Goal: Task Accomplishment & Management: Complete application form

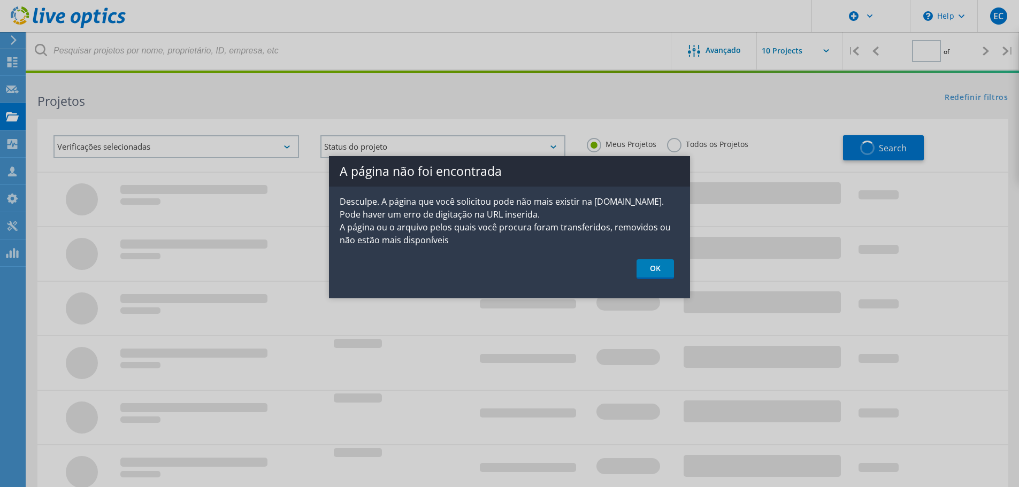
type input "1"
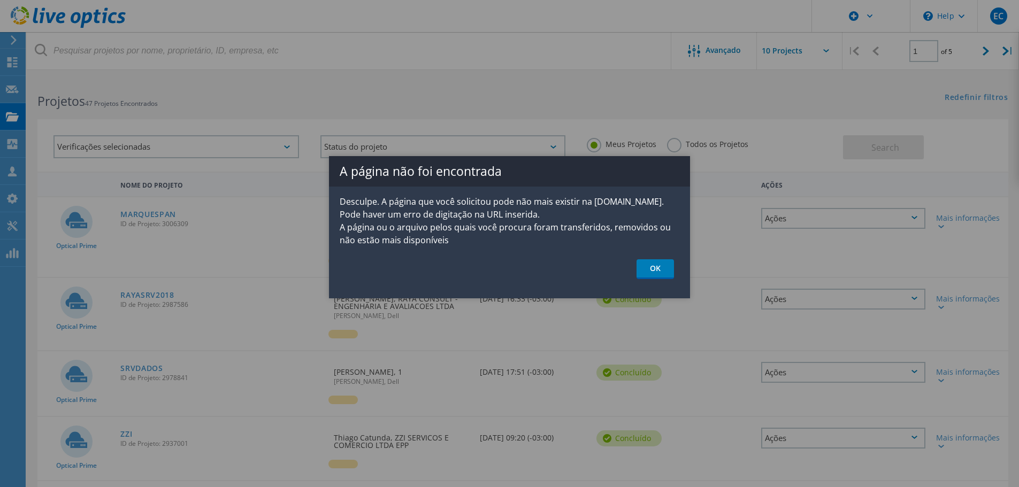
click at [653, 269] on link "OK" at bounding box center [654, 269] width 37 height 20
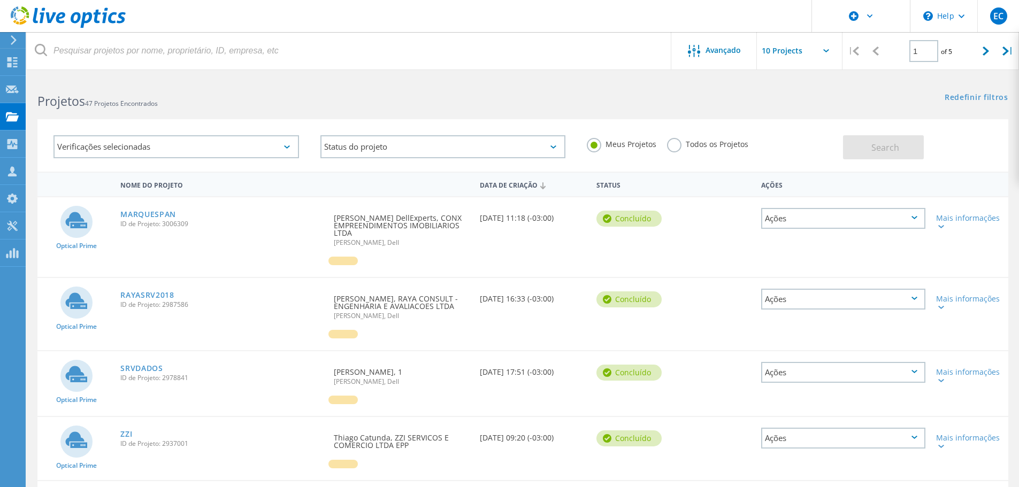
click at [0, 0] on div "Solicitar captura" at bounding box center [0, 0] width 0 height 0
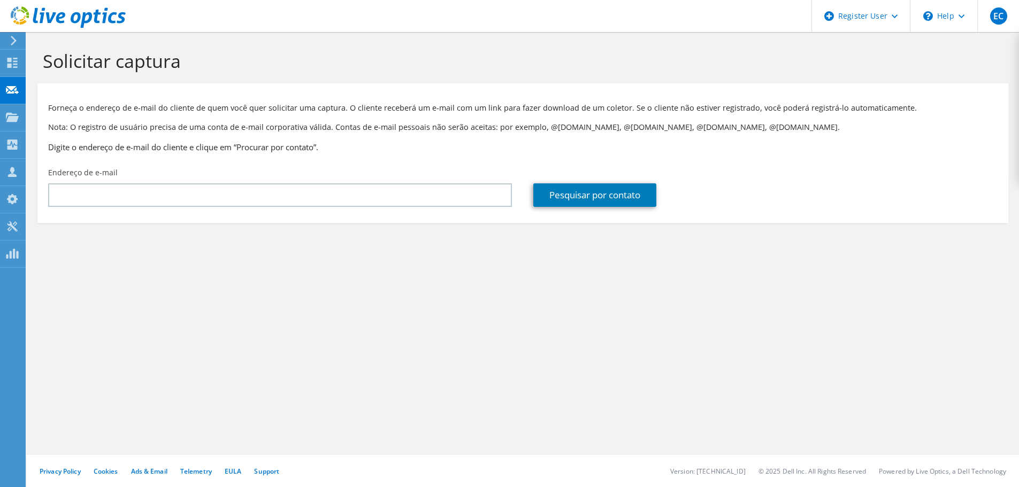
click at [296, 175] on div "Endereço de e-mail" at bounding box center [279, 187] width 485 height 50
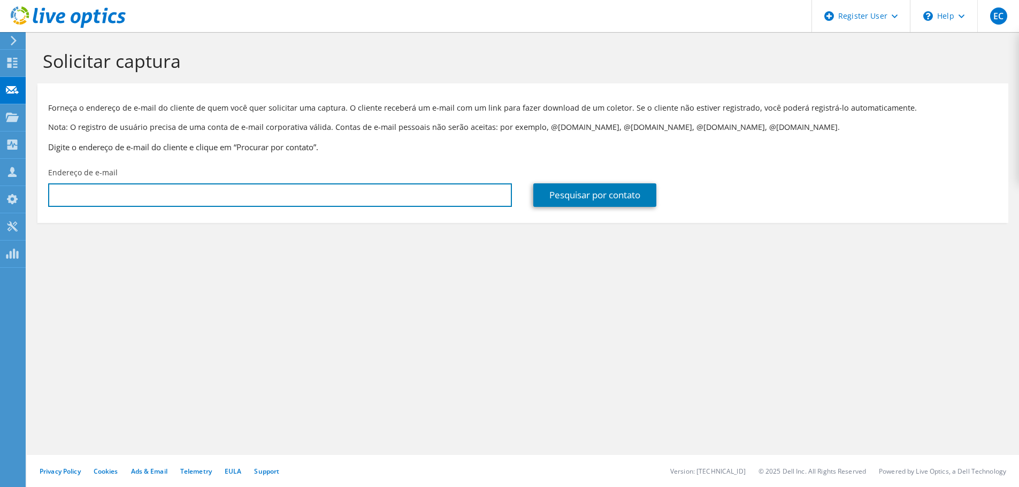
click at [293, 194] on input "text" at bounding box center [280, 195] width 464 height 24
paste input "[EMAIL_ADDRESS][DOMAIN_NAME]"
type input "[EMAIL_ADDRESS][DOMAIN_NAME]"
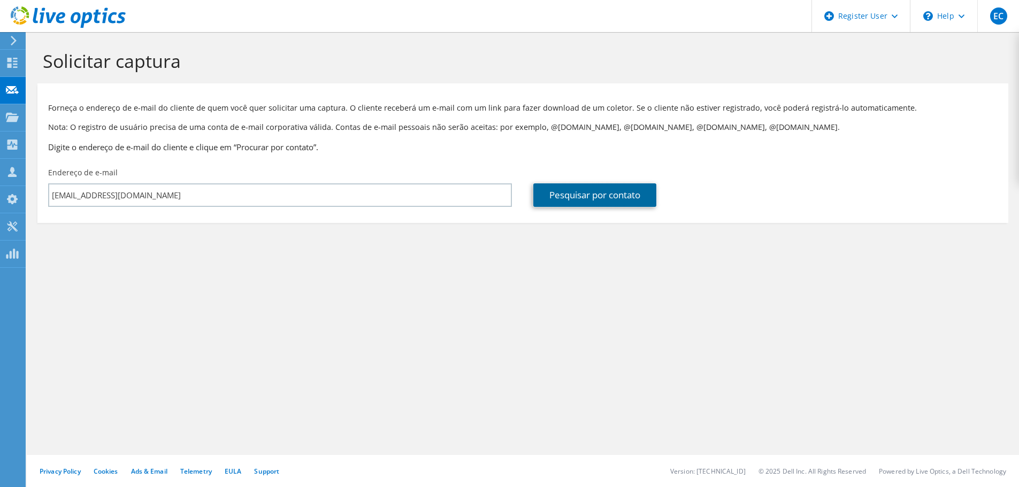
drag, startPoint x: 598, startPoint y: 184, endPoint x: 596, endPoint y: 190, distance: 6.3
click at [599, 184] on link "Pesquisar por contato" at bounding box center [594, 195] width 123 height 24
type input "ORV ENGENHARIA LTDA"
type input "JOMAR"
type input "[GEOGRAPHIC_DATA]"
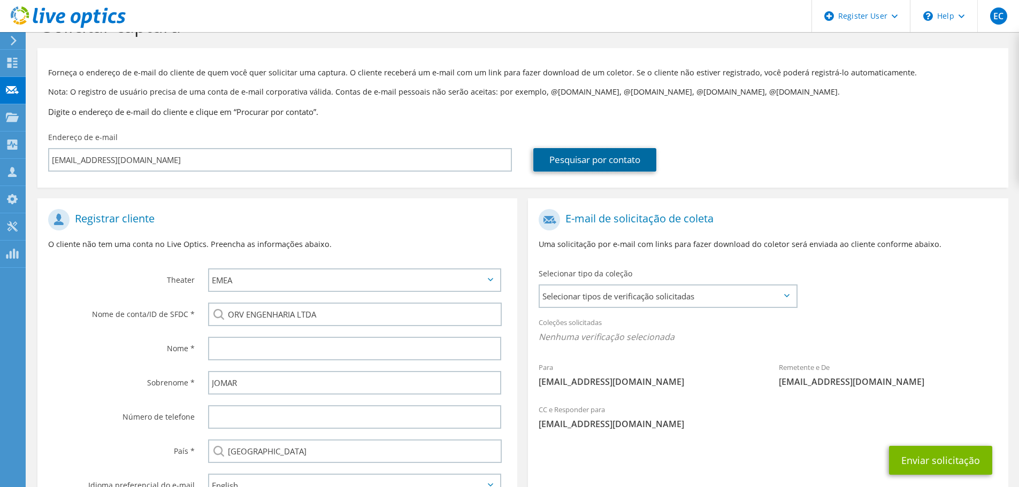
scroll to position [53, 0]
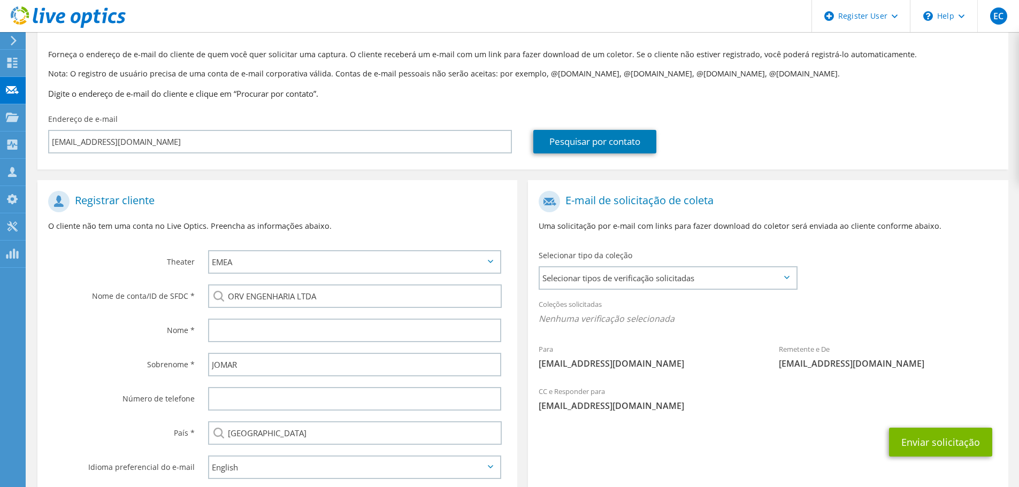
click at [627, 270] on span "Selecionar tipos de verificação solicitadas" at bounding box center [668, 277] width 256 height 21
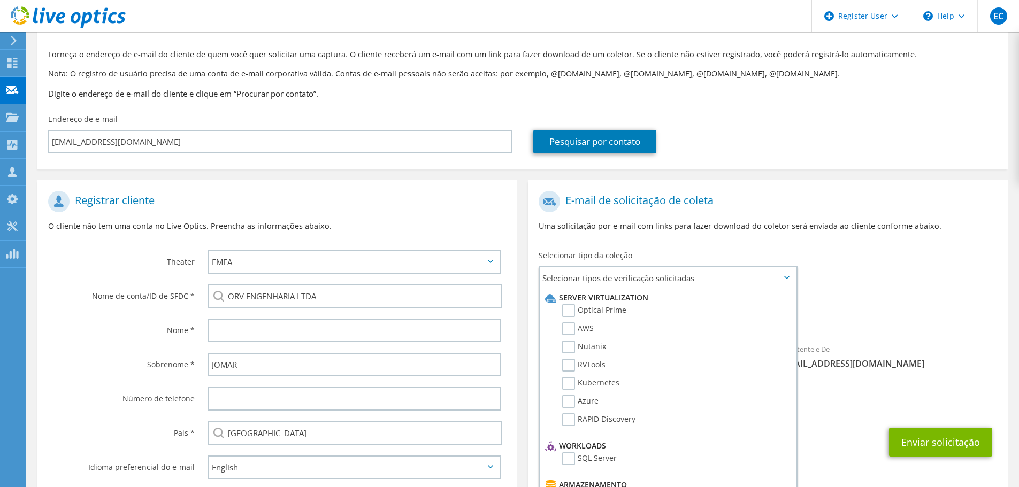
click at [610, 312] on label "Optical Prime" at bounding box center [594, 310] width 64 height 13
click at [0, 0] on input "Optical Prime" at bounding box center [0, 0] width 0 height 0
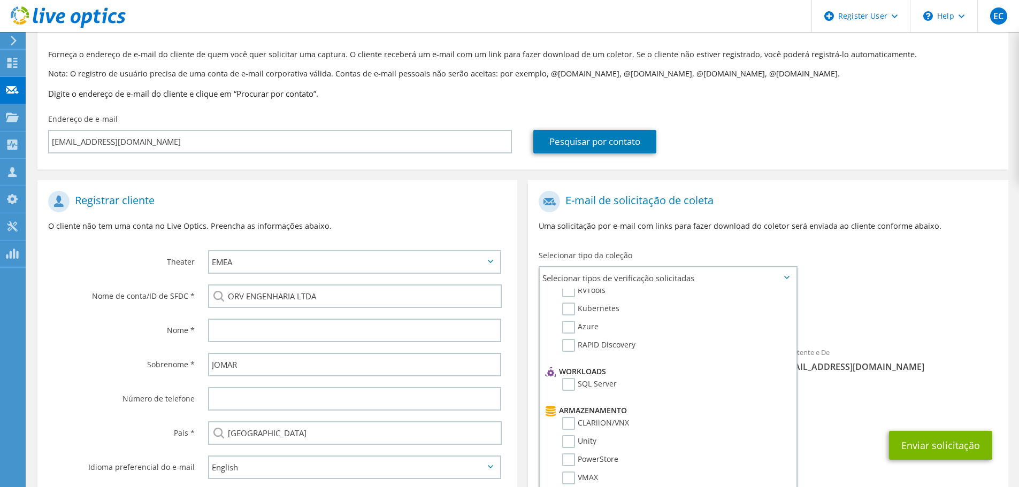
scroll to position [160, 0]
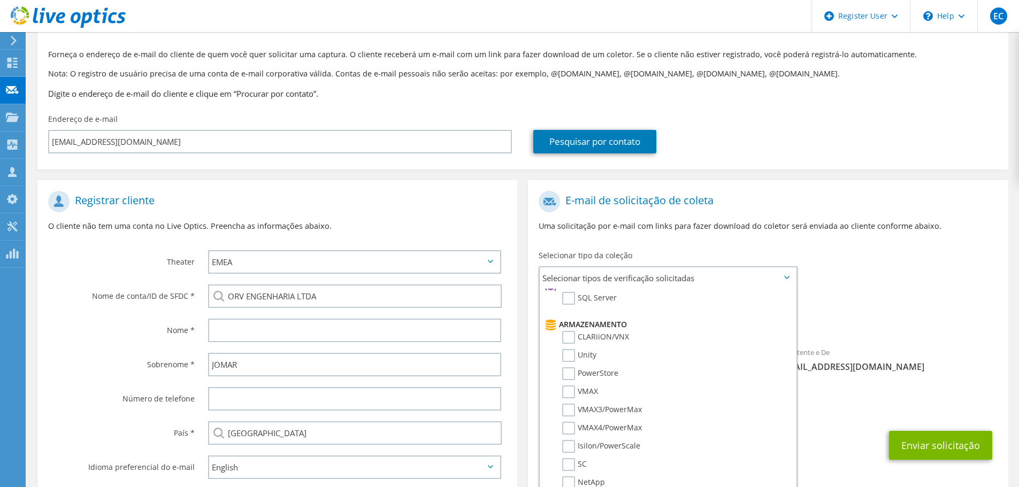
click at [913, 259] on div "Para jomarmessias@orvengenharia.com Remetente e De liveoptics@liveoptics.com" at bounding box center [768, 285] width 480 height 198
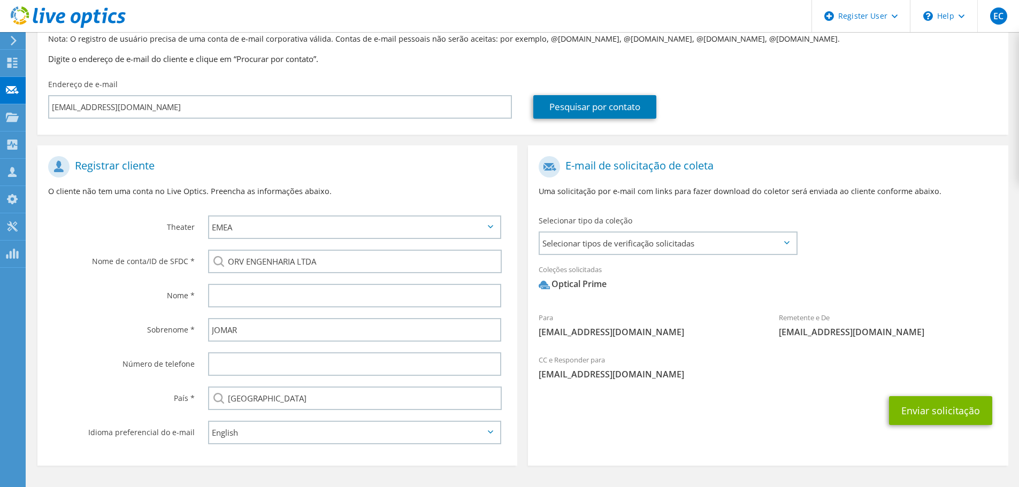
scroll to position [120, 0]
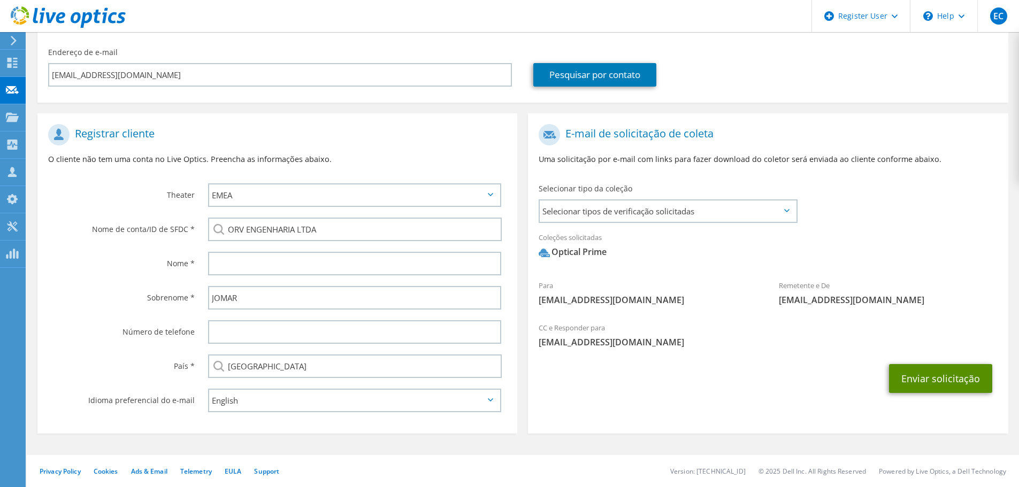
click at [939, 379] on button "Enviar solicitação" at bounding box center [940, 378] width 103 height 29
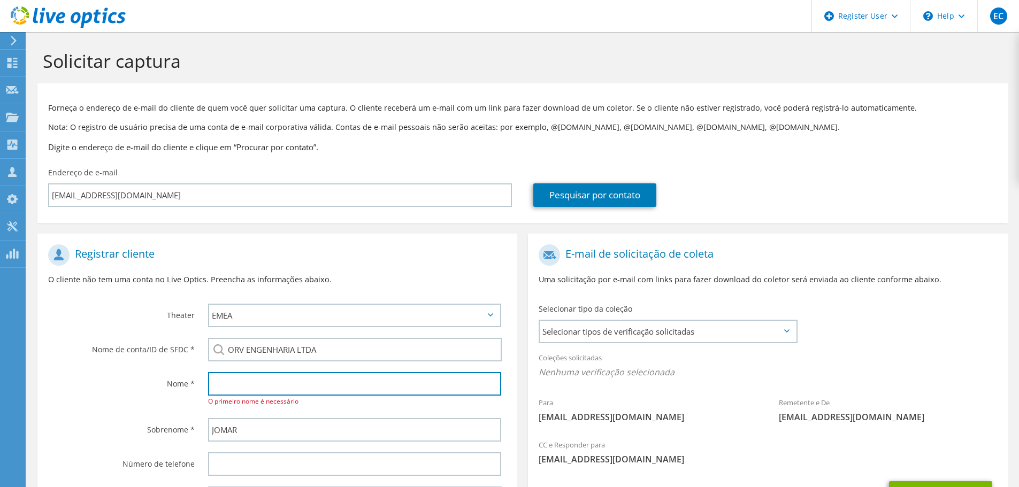
drag, startPoint x: 220, startPoint y: 386, endPoint x: 220, endPoint y: 380, distance: 5.9
click at [220, 386] on input "text" at bounding box center [354, 384] width 293 height 24
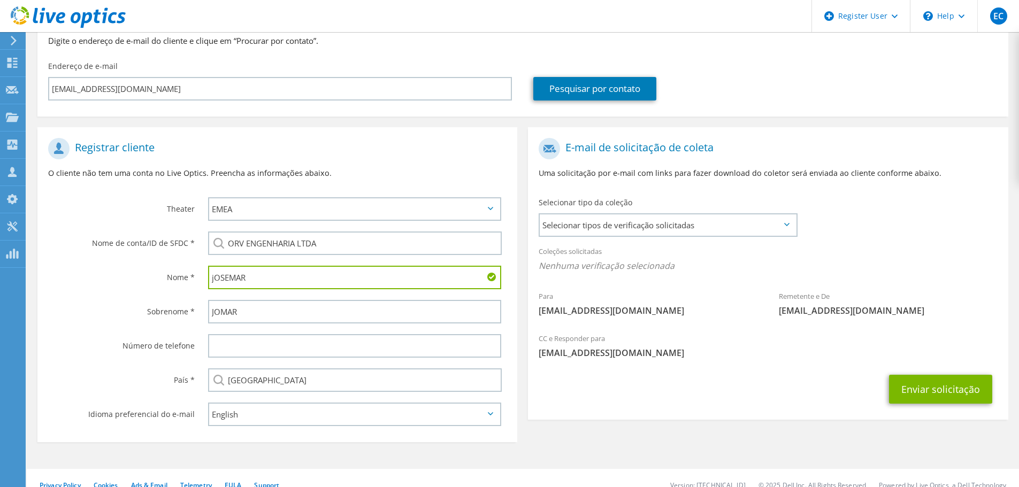
scroll to position [107, 0]
type input "jOSEMAR"
drag, startPoint x: 949, startPoint y: 382, endPoint x: 946, endPoint y: 376, distance: 6.7
click at [950, 382] on button "Enviar solicitação" at bounding box center [940, 388] width 103 height 29
